Goal: Transaction & Acquisition: Purchase product/service

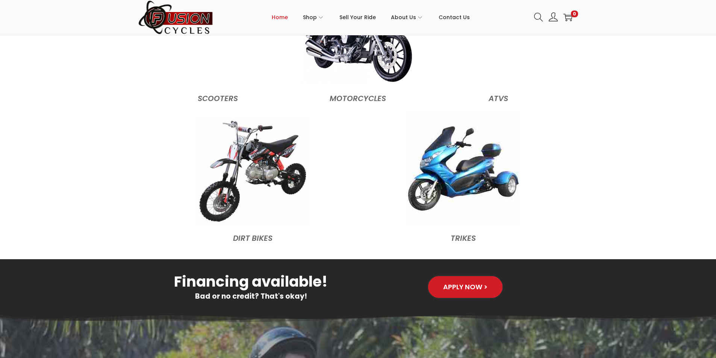
scroll to position [827, 0]
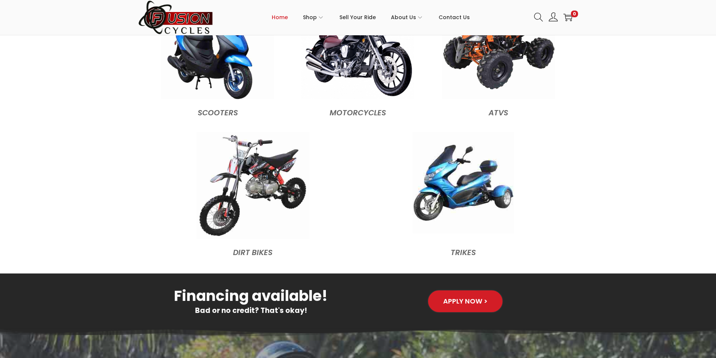
click at [457, 198] on img at bounding box center [463, 182] width 101 height 101
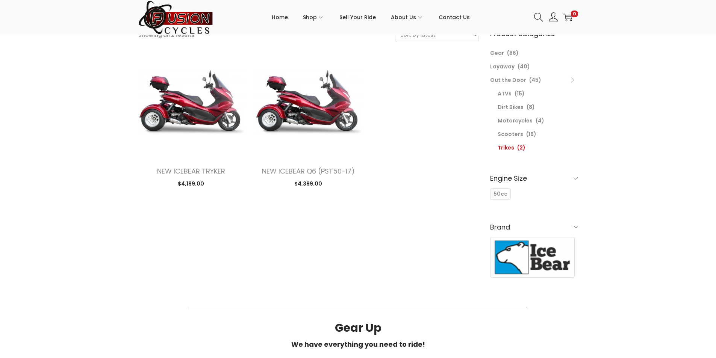
scroll to position [75, 0]
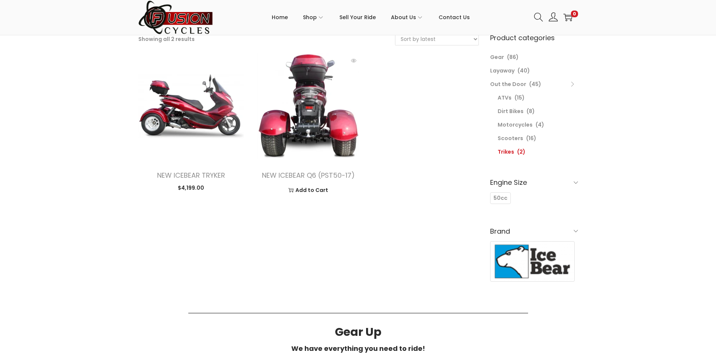
click at [310, 118] on img at bounding box center [308, 106] width 106 height 106
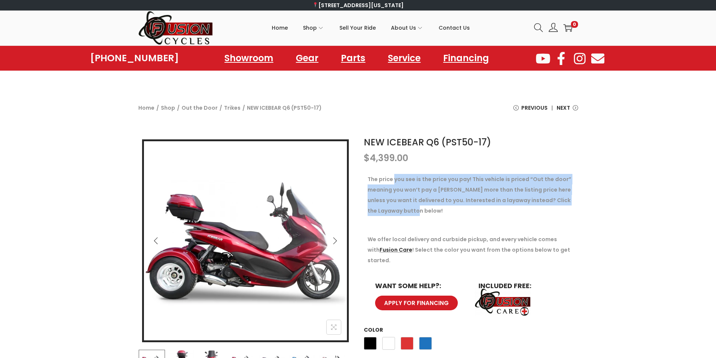
drag, startPoint x: 394, startPoint y: 179, endPoint x: 429, endPoint y: 209, distance: 46.6
click at [429, 209] on p "The price you see is the price you pay! This vehicle is priced “Out the door” m…" at bounding box center [471, 195] width 207 height 42
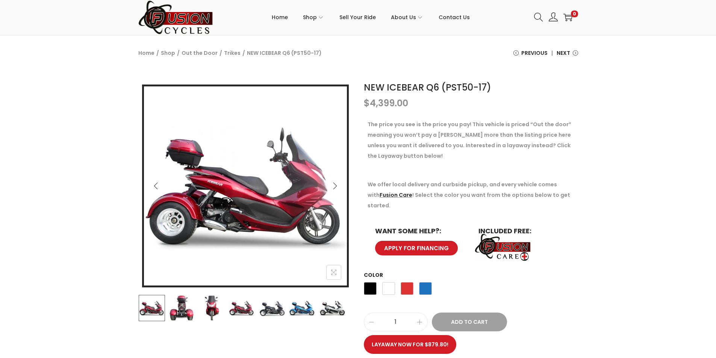
scroll to position [38, 0]
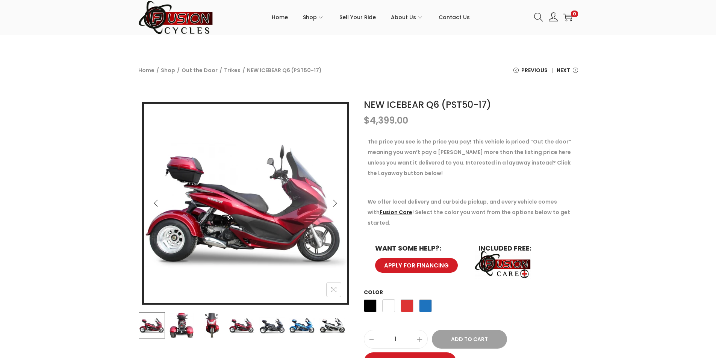
click at [336, 201] on icon "Next" at bounding box center [335, 204] width 8 height 8
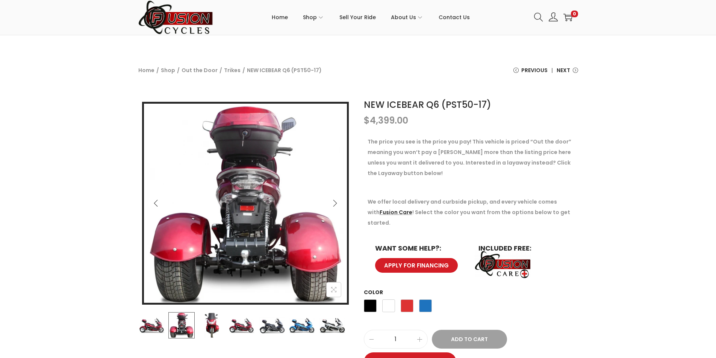
click at [336, 201] on icon "Next" at bounding box center [335, 204] width 8 height 8
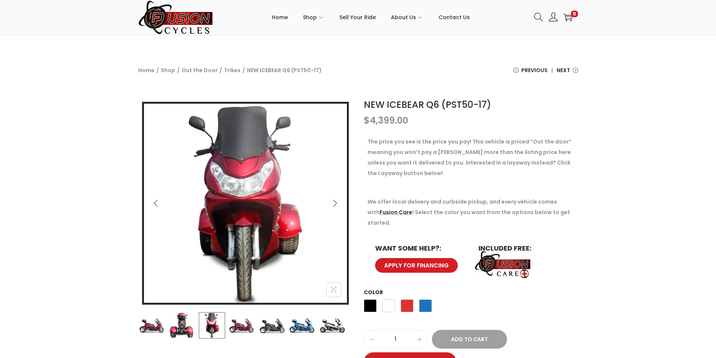
click at [336, 201] on icon "Next" at bounding box center [335, 204] width 8 height 8
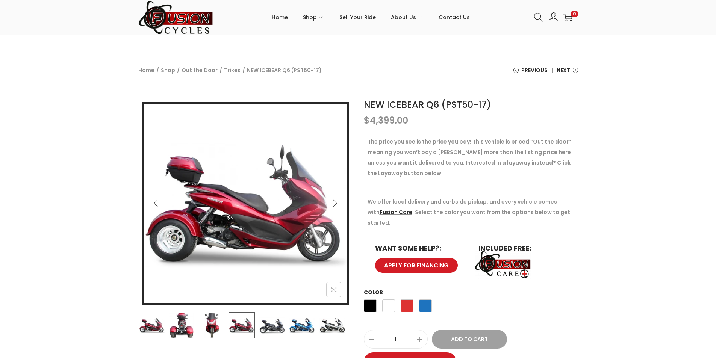
click at [338, 205] on icon "Next" at bounding box center [335, 204] width 8 height 8
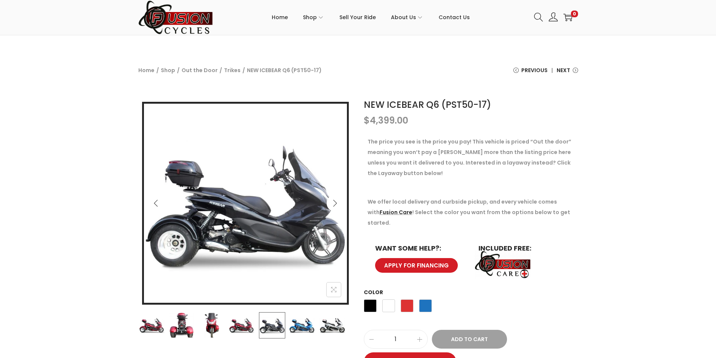
click at [338, 205] on icon "Next" at bounding box center [335, 204] width 8 height 8
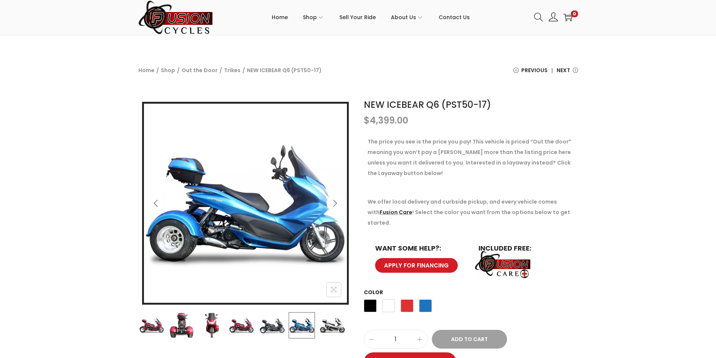
click at [338, 205] on icon "Next" at bounding box center [335, 204] width 8 height 8
